Goal: Complete Application Form: Complete application form

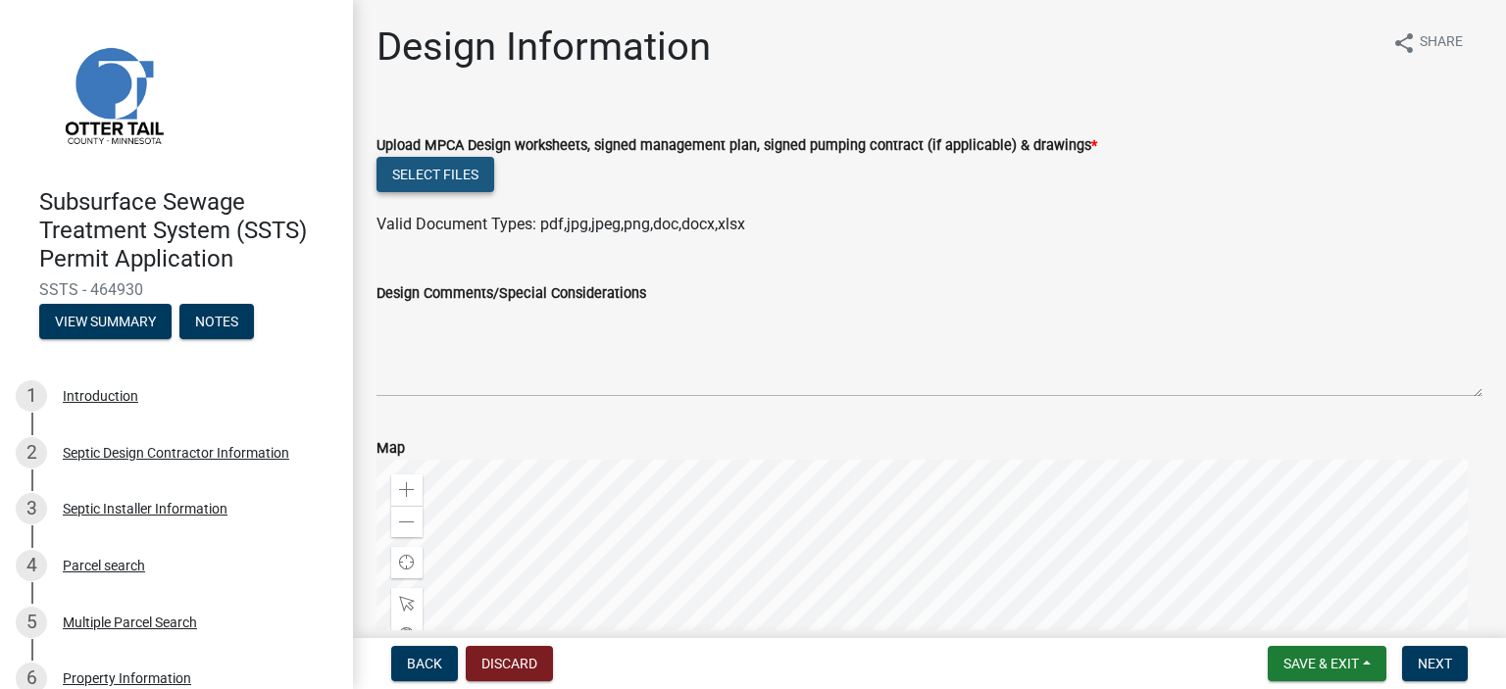
click at [454, 176] on button "Select files" at bounding box center [436, 174] width 118 height 35
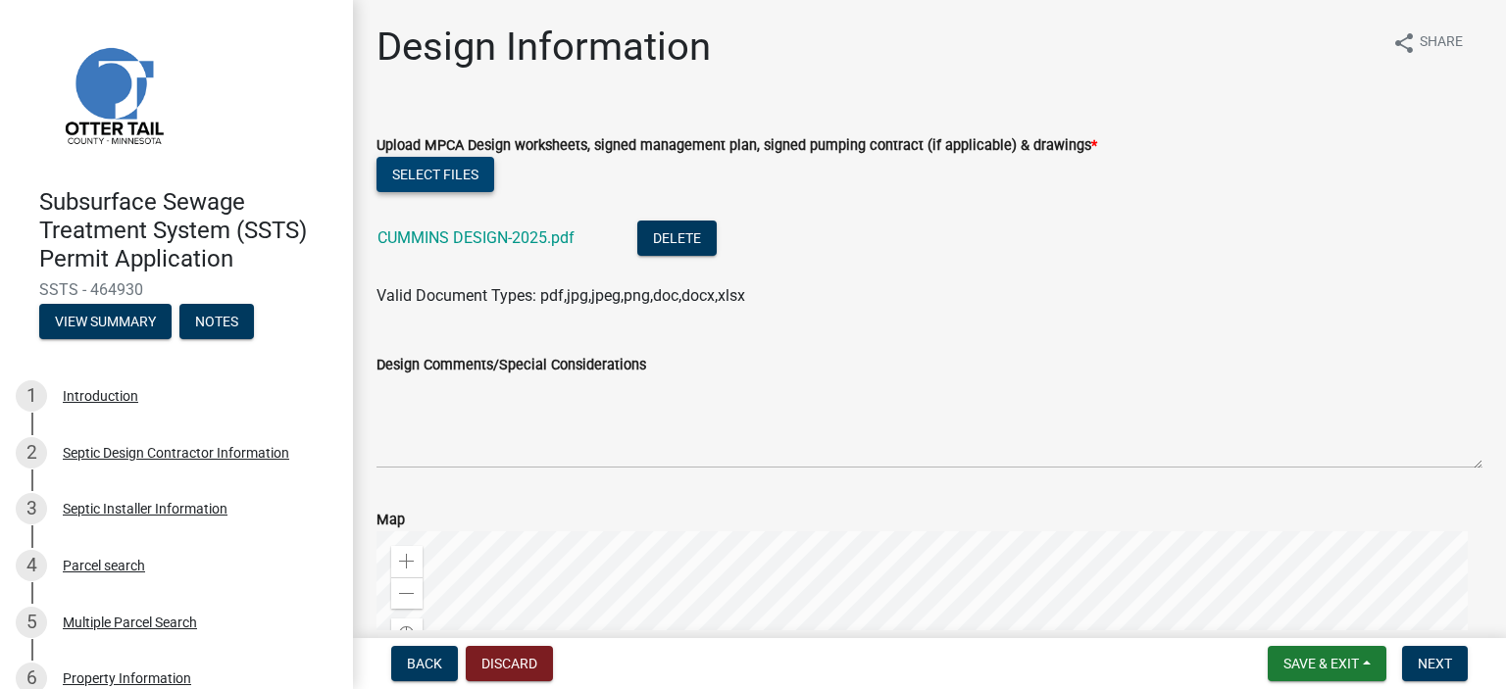
scroll to position [485, 0]
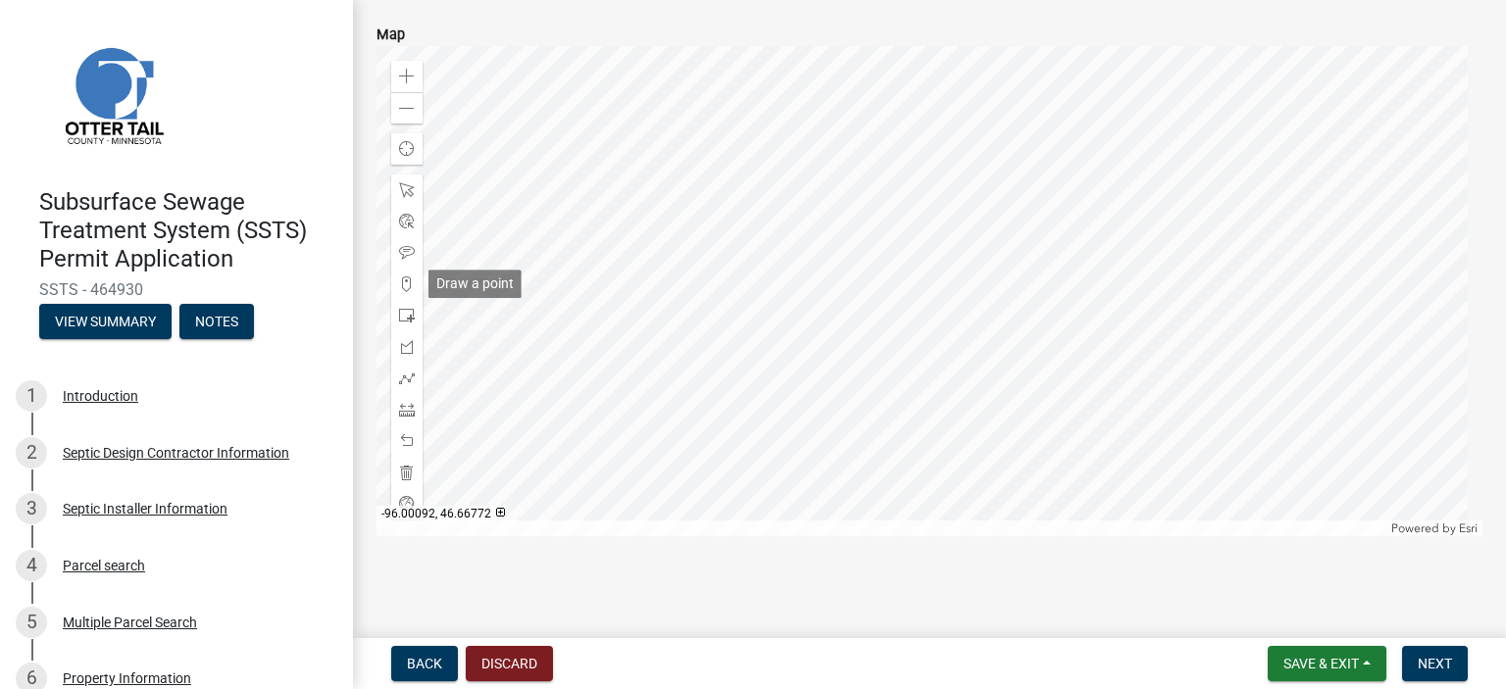
click at [404, 280] on span at bounding box center [407, 285] width 16 height 16
click at [986, 365] on div at bounding box center [930, 291] width 1106 height 490
click at [1428, 649] on button "Next" at bounding box center [1435, 663] width 66 height 35
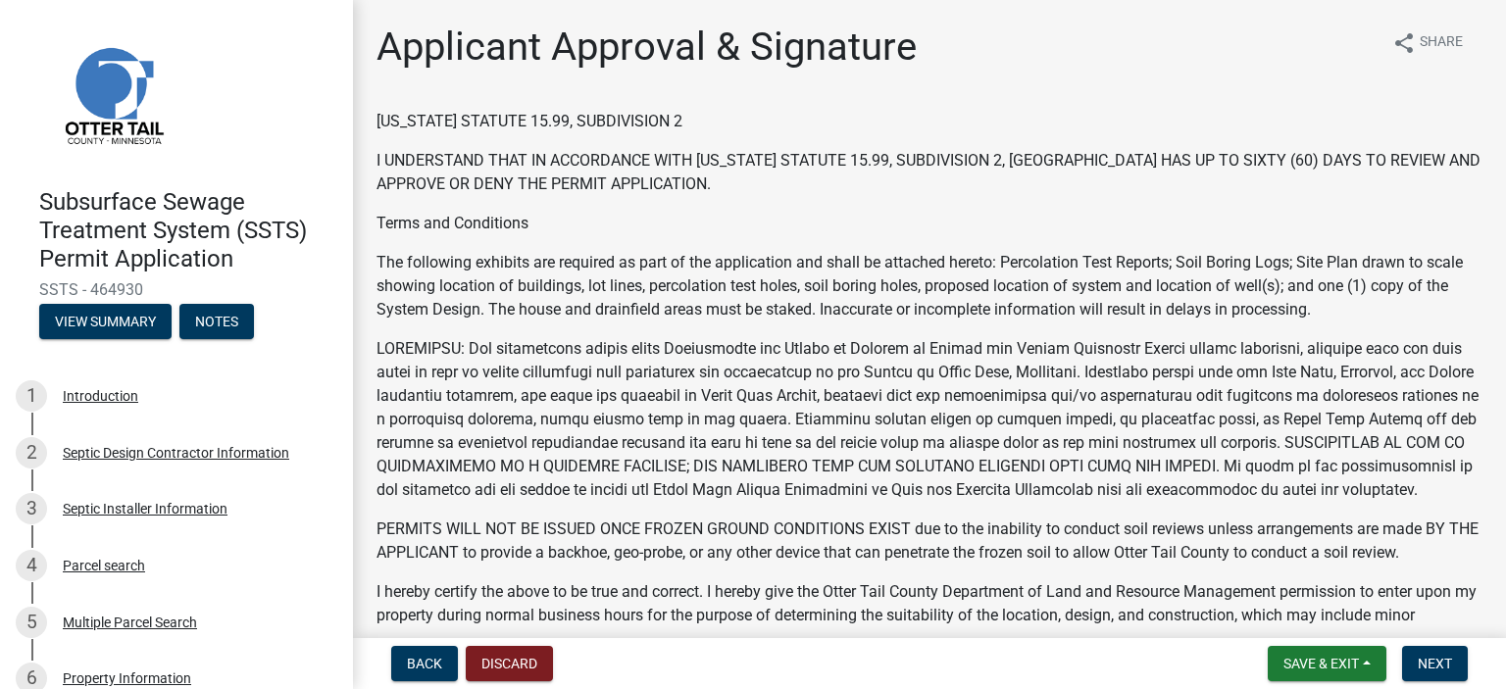
scroll to position [551, 0]
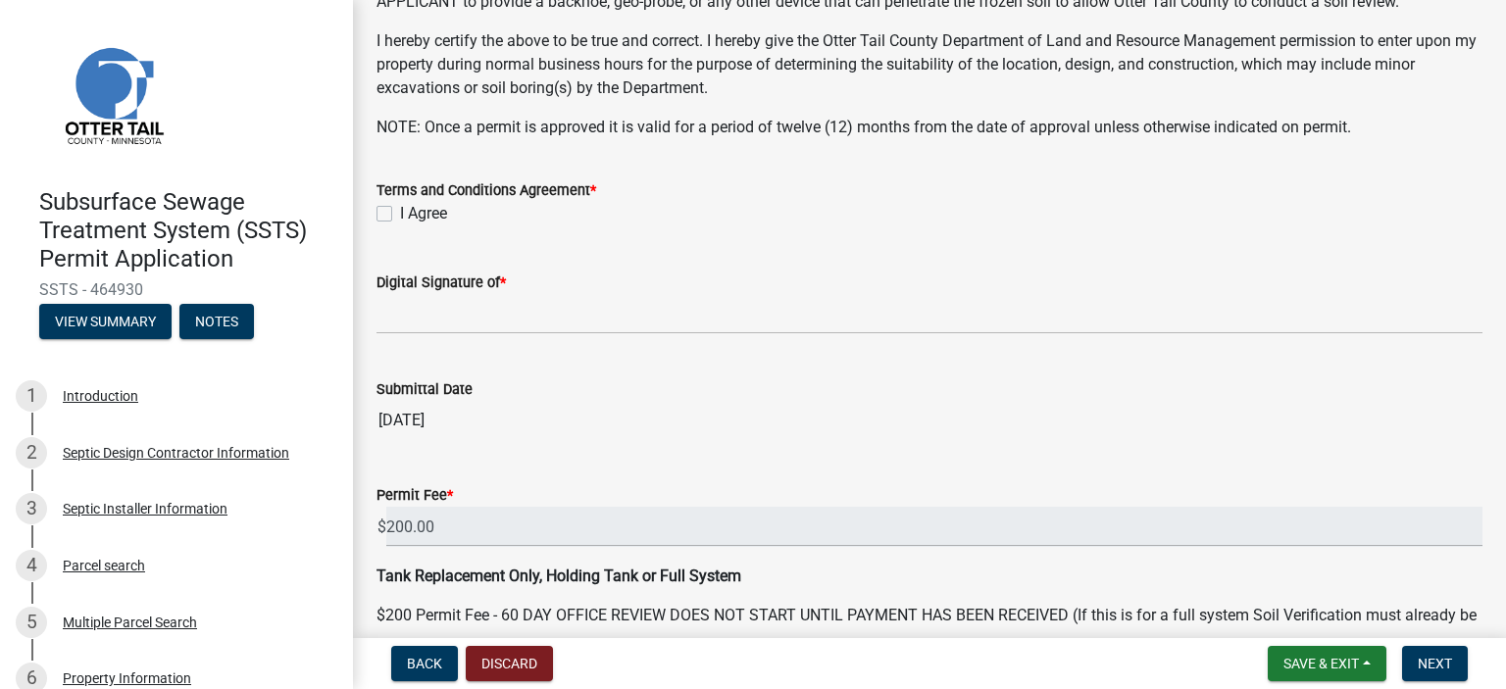
click at [400, 226] on label "I Agree" at bounding box center [423, 214] width 47 height 24
click at [400, 215] on input "I Agree" at bounding box center [406, 208] width 13 height 13
checkbox input "true"
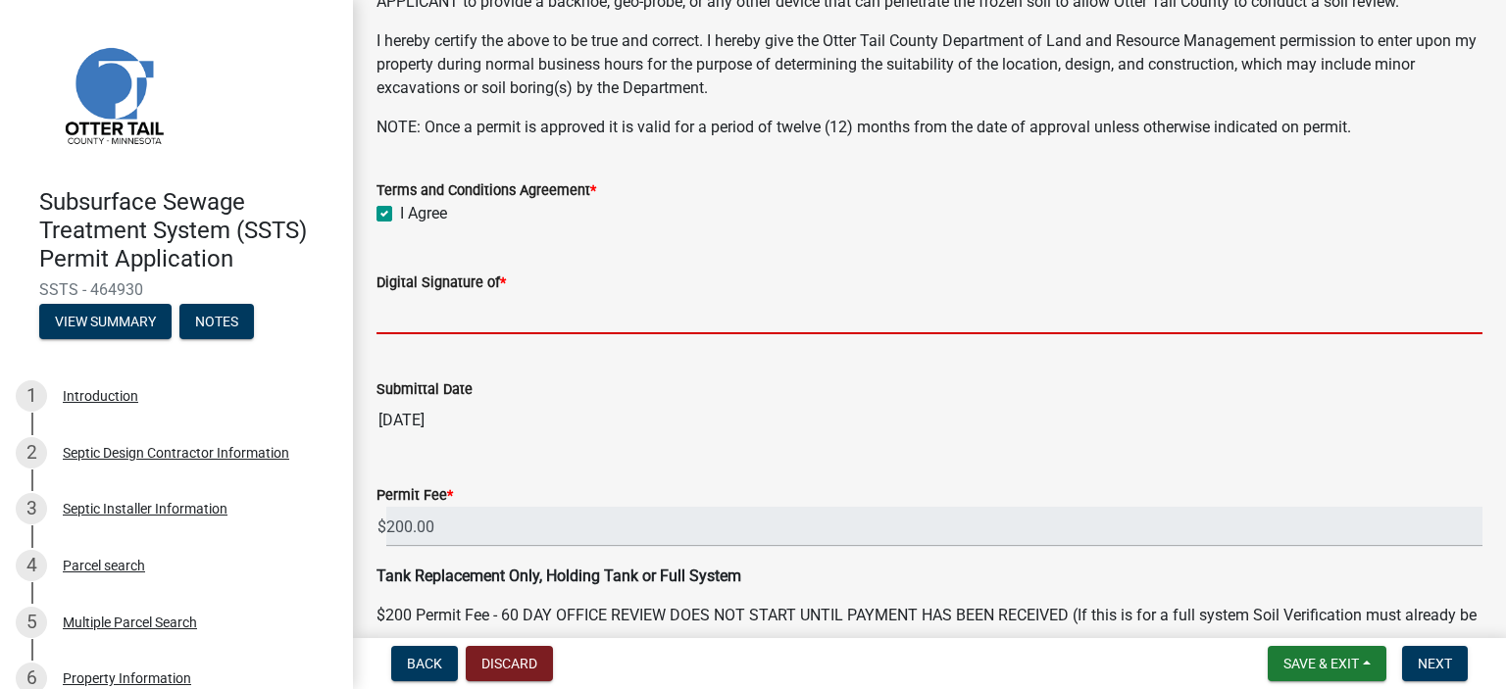
click at [539, 318] on input "Digital Signature of *" at bounding box center [930, 314] width 1106 height 40
type input "[PERSON_NAME]"
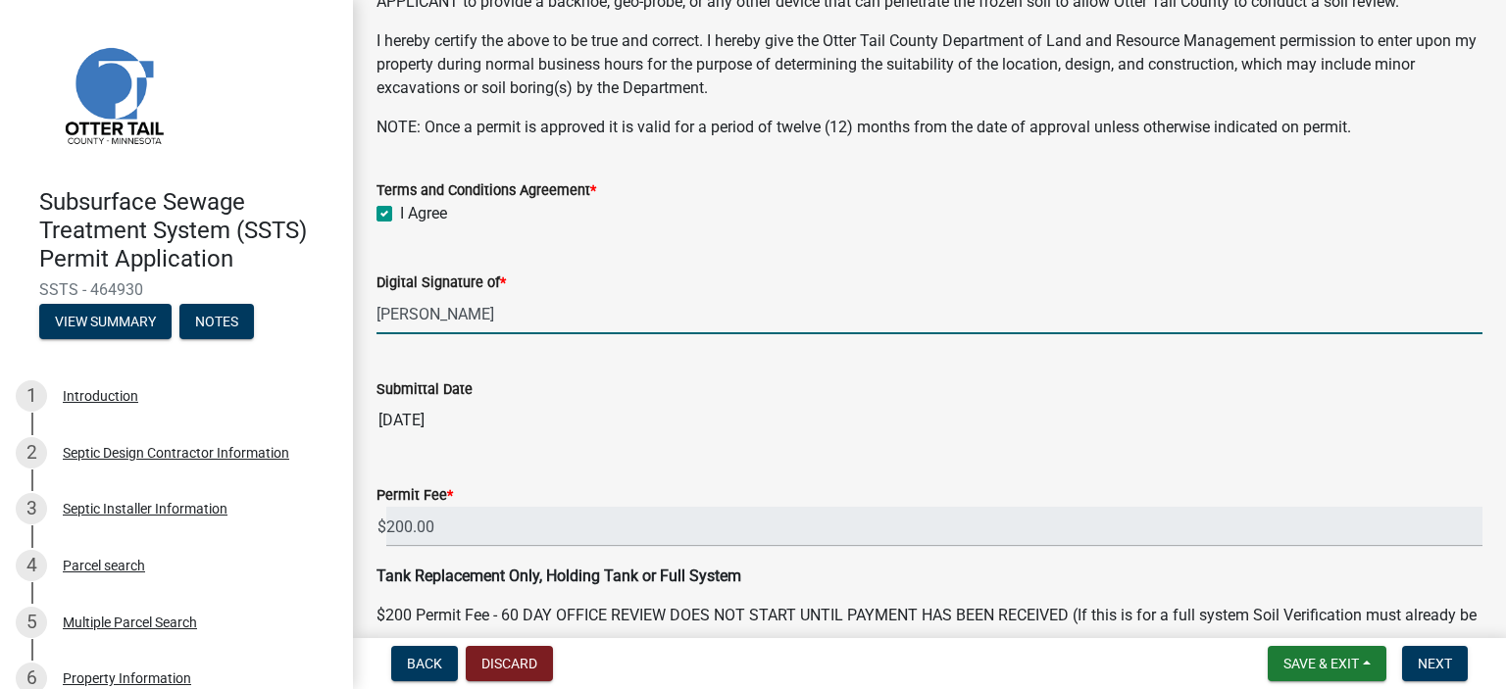
scroll to position [686, 0]
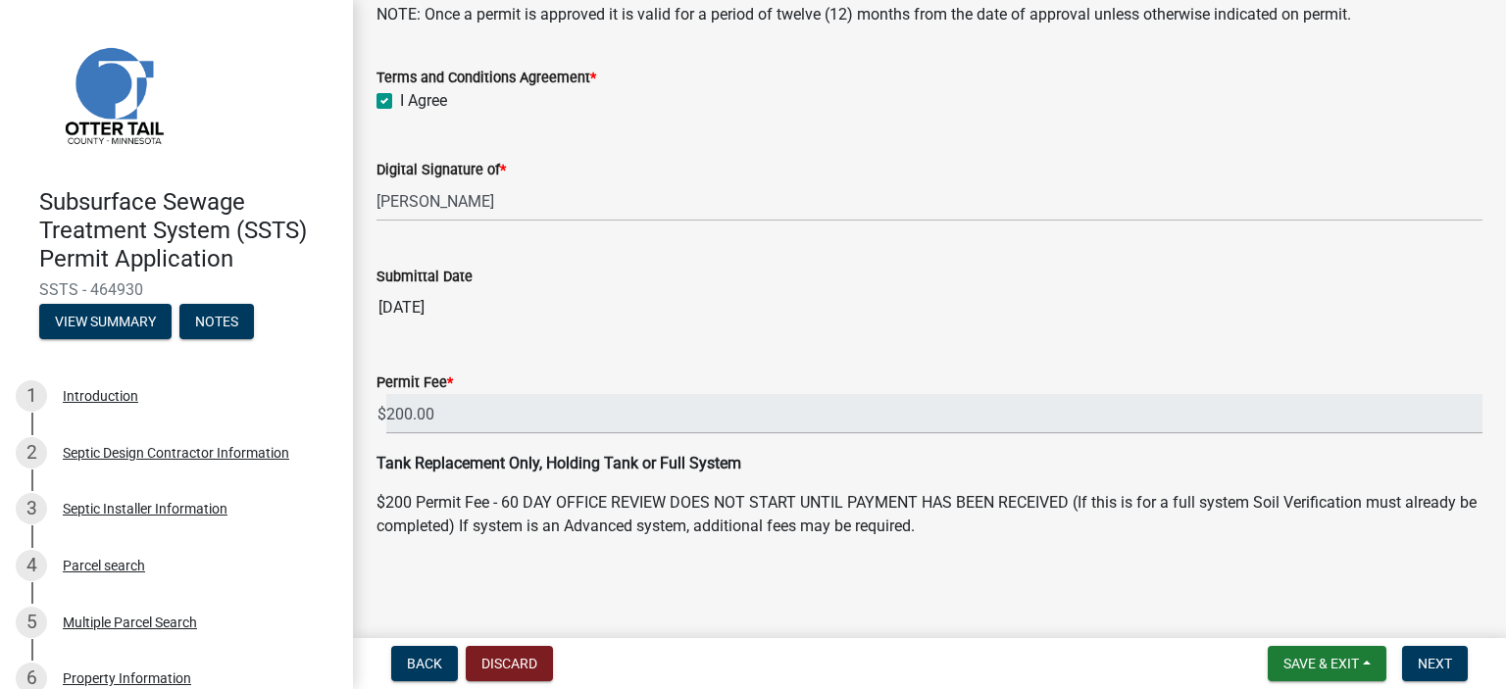
drag, startPoint x: 1330, startPoint y: 489, endPoint x: 1190, endPoint y: 457, distance: 143.9
click at [1190, 457] on div "Tank Replacement Only, Holding Tank or Full System $200 Permit Fee - 60 DAY OFF…" at bounding box center [930, 495] width 1106 height 86
click at [1432, 659] on span "Next" at bounding box center [1435, 664] width 34 height 16
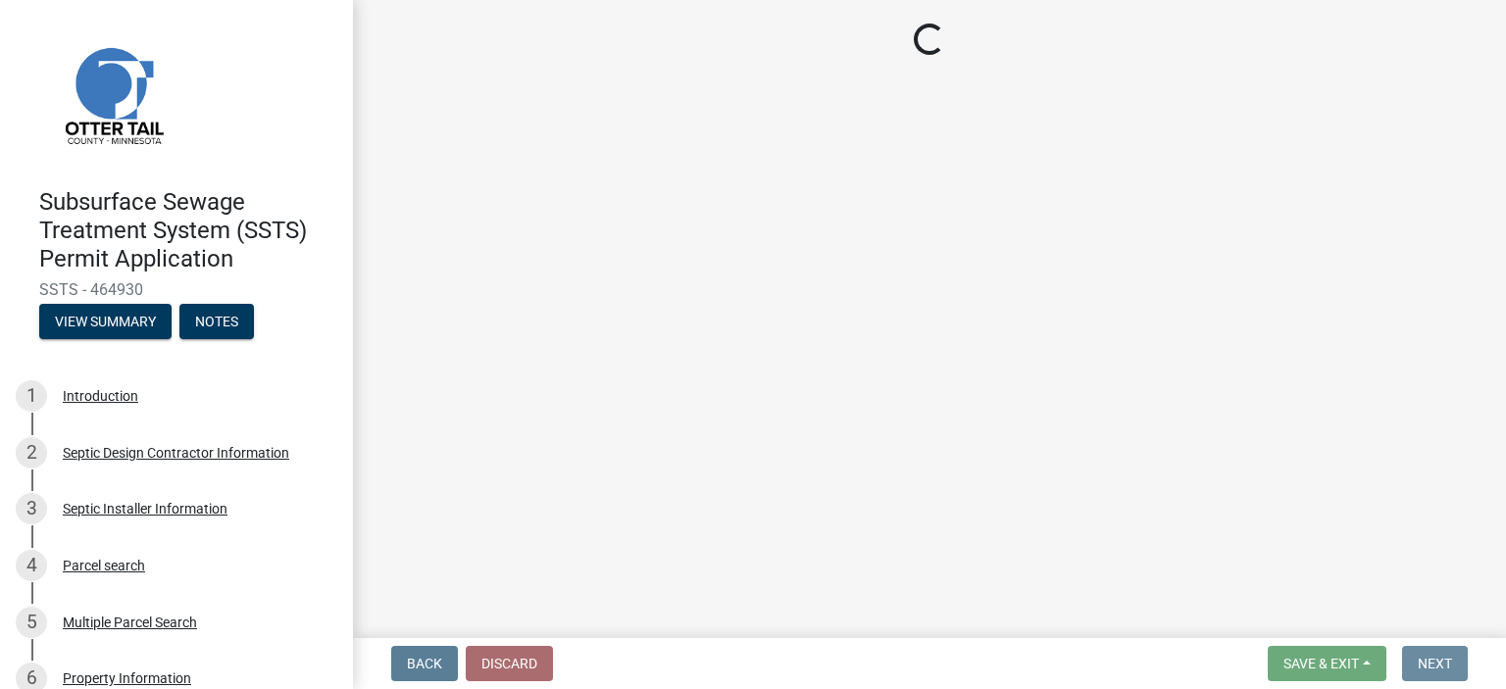
scroll to position [0, 0]
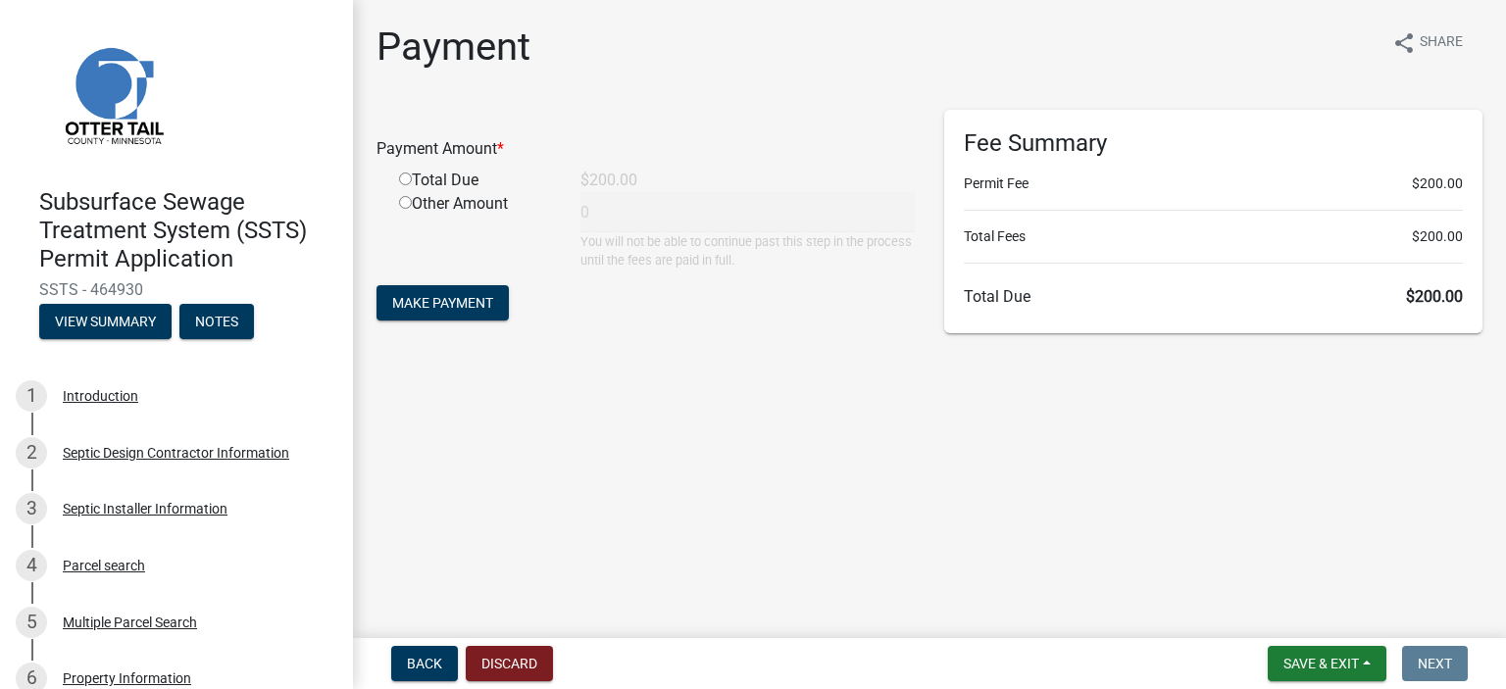
click at [405, 179] on input "radio" at bounding box center [405, 179] width 13 height 13
radio input "true"
type input "200"
click at [460, 297] on span "Make Payment" at bounding box center [442, 303] width 101 height 16
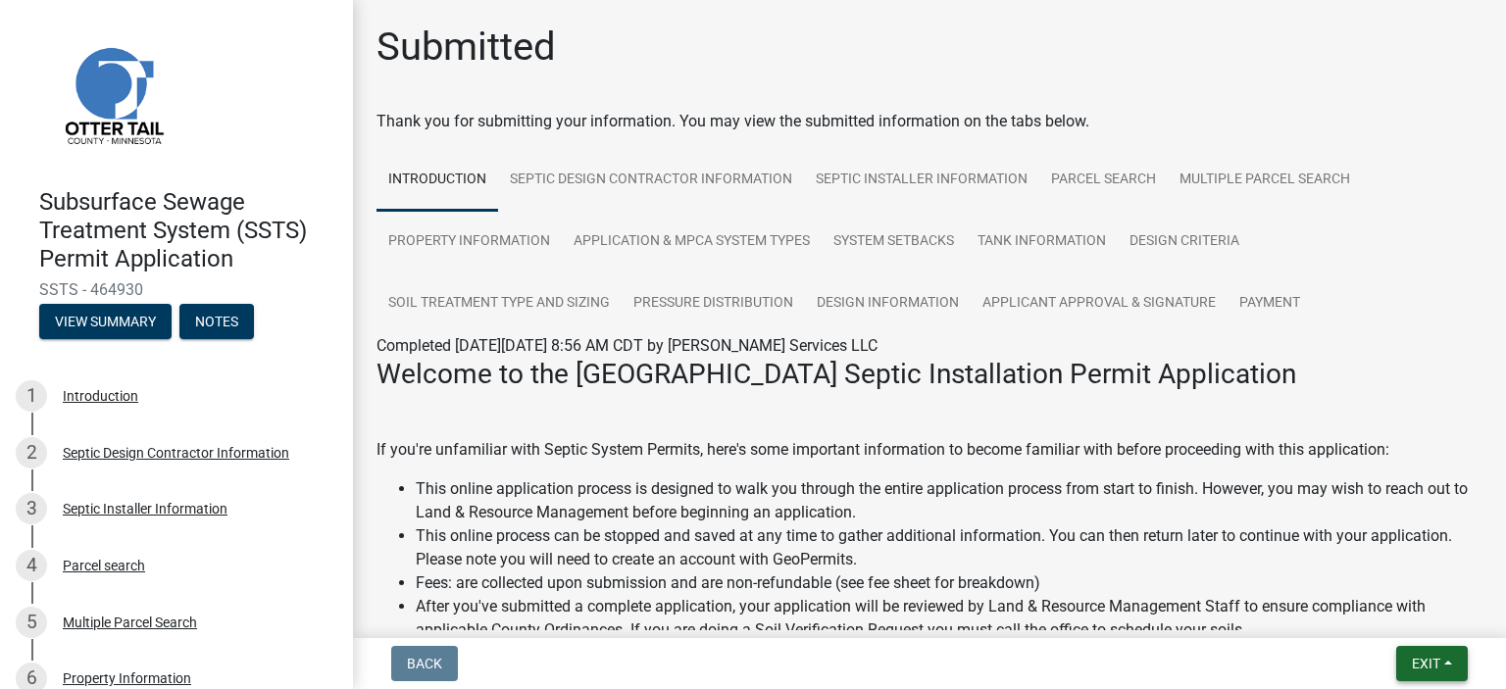
click at [1441, 663] on button "Exit" at bounding box center [1433, 663] width 72 height 35
click at [1402, 610] on button "Save & Exit" at bounding box center [1390, 612] width 157 height 47
